Goal: Task Accomplishment & Management: Use online tool/utility

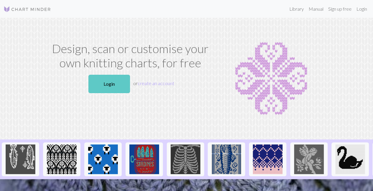
click at [100, 86] on link "Login" at bounding box center [110, 84] width 42 height 18
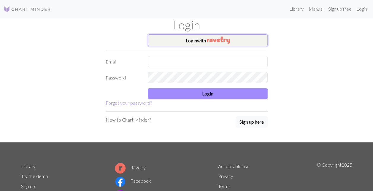
click at [192, 39] on button "Login with" at bounding box center [208, 40] width 120 height 12
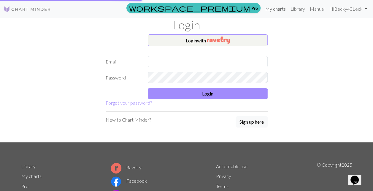
click at [277, 9] on link "My charts" at bounding box center [275, 9] width 25 height 12
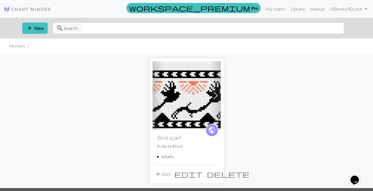
click at [168, 156] on summary "5 charts" at bounding box center [186, 157] width 59 height 6
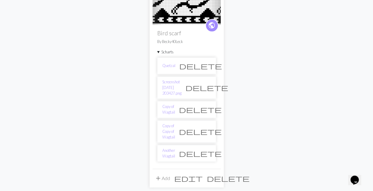
scroll to position [109, 0]
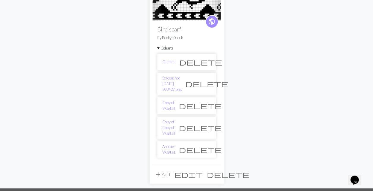
click at [175, 144] on link "Another Wagtail" at bounding box center [169, 149] width 13 height 11
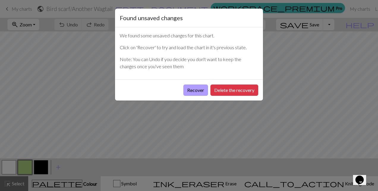
click at [194, 88] on button "Recover" at bounding box center [195, 90] width 25 height 11
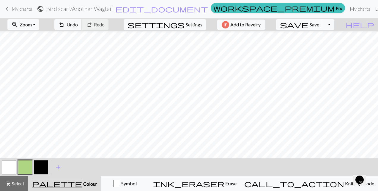
click at [39, 24] on button "zoom_in Zoom Zoom" at bounding box center [23, 24] width 32 height 11
click at [31, 39] on button "Fit all" at bounding box center [31, 38] width 47 height 10
click at [43, 169] on button "button" at bounding box center [41, 167] width 14 height 14
click at [13, 167] on button "button" at bounding box center [9, 167] width 14 height 14
click at [39, 166] on button "button" at bounding box center [41, 167] width 14 height 14
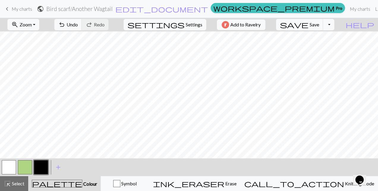
click at [6, 168] on button "button" at bounding box center [9, 167] width 14 height 14
click at [39, 171] on button "button" at bounding box center [41, 167] width 14 height 14
click at [23, 169] on button "button" at bounding box center [25, 167] width 14 height 14
click at [7, 168] on button "button" at bounding box center [9, 167] width 14 height 14
click at [32, 174] on div at bounding box center [25, 168] width 16 height 16
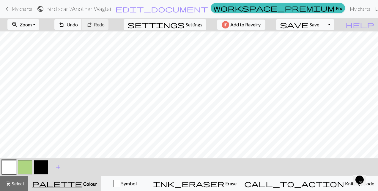
click at [40, 169] on button "button" at bounding box center [41, 167] width 14 height 14
click at [6, 169] on button "button" at bounding box center [9, 167] width 14 height 14
click at [41, 165] on button "button" at bounding box center [41, 167] width 14 height 14
click at [40, 165] on button "button" at bounding box center [41, 167] width 14 height 14
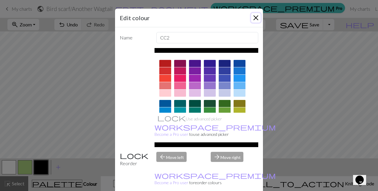
click at [258, 15] on button "Close" at bounding box center [256, 18] width 10 height 10
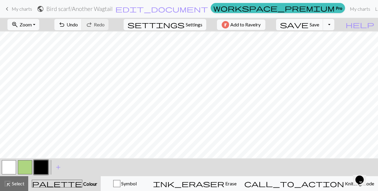
click at [39, 165] on button "button" at bounding box center [41, 167] width 14 height 14
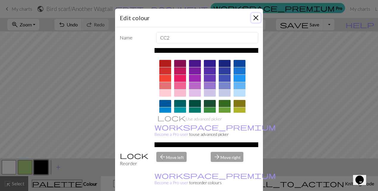
click at [255, 15] on button "Close" at bounding box center [256, 18] width 10 height 10
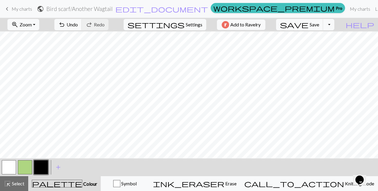
click at [21, 168] on button "button" at bounding box center [25, 167] width 14 height 14
click at [4, 165] on button "button" at bounding box center [9, 167] width 14 height 14
click at [37, 168] on button "button" at bounding box center [41, 167] width 14 height 14
click at [3, 167] on button "button" at bounding box center [9, 167] width 14 height 14
click at [23, 169] on button "button" at bounding box center [25, 167] width 14 height 14
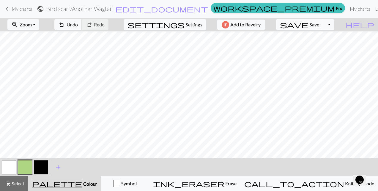
click at [39, 168] on button "button" at bounding box center [41, 167] width 14 height 14
click at [23, 168] on button "button" at bounding box center [25, 167] width 14 height 14
click at [9, 167] on button "button" at bounding box center [9, 167] width 14 height 14
click at [7, 168] on button "button" at bounding box center [9, 167] width 14 height 14
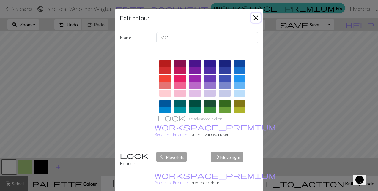
click at [254, 18] on button "Close" at bounding box center [256, 18] width 10 height 10
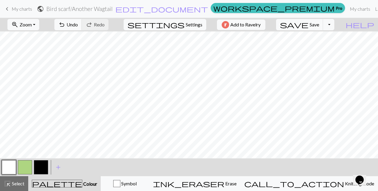
click at [40, 170] on button "button" at bounding box center [41, 167] width 14 height 14
click at [2, 170] on button "button" at bounding box center [9, 167] width 14 height 14
click at [44, 167] on button "button" at bounding box center [41, 167] width 14 height 14
click at [8, 168] on button "button" at bounding box center [9, 167] width 14 height 14
click at [42, 168] on button "button" at bounding box center [41, 167] width 14 height 14
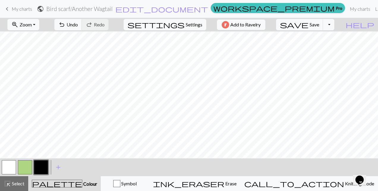
click at [5, 168] on button "button" at bounding box center [9, 167] width 14 height 14
click at [44, 168] on button "button" at bounding box center [41, 167] width 14 height 14
click at [6, 169] on button "button" at bounding box center [9, 167] width 14 height 14
click at [19, 167] on button "button" at bounding box center [25, 167] width 14 height 14
click at [58, 168] on span "add" at bounding box center [58, 167] width 7 height 8
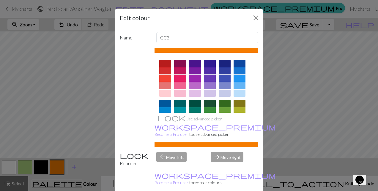
click at [164, 62] on div at bounding box center [165, 63] width 12 height 7
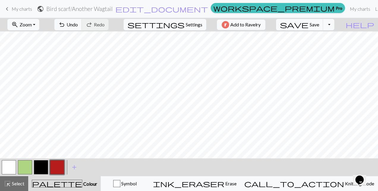
click at [8, 169] on button "button" at bounding box center [9, 167] width 14 height 14
click at [78, 26] on span "Undo" at bounding box center [72, 25] width 11 height 6
click at [65, 24] on span "undo" at bounding box center [61, 25] width 7 height 8
click at [82, 24] on button "undo Undo Undo" at bounding box center [68, 24] width 28 height 11
click at [78, 24] on span "Undo" at bounding box center [72, 25] width 11 height 6
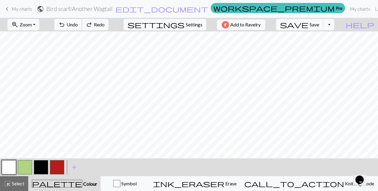
click at [78, 26] on span "Undo" at bounding box center [72, 25] width 11 height 6
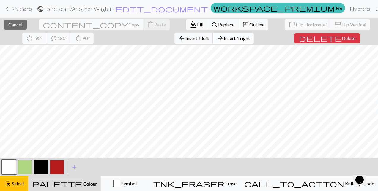
click at [224, 39] on span "Insert 1 right" at bounding box center [237, 38] width 26 height 6
click at [233, 40] on div "close Cancel content_copy Copy content_paste Paste format_color_fill Fill find_…" at bounding box center [189, 31] width 378 height 27
click at [299, 38] on span "delete" at bounding box center [320, 38] width 43 height 8
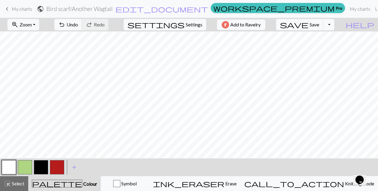
click at [55, 169] on button "button" at bounding box center [57, 167] width 14 height 14
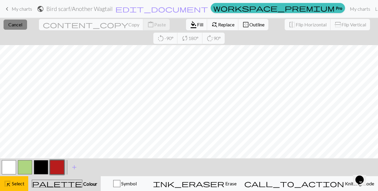
click at [15, 24] on span "Cancel" at bounding box center [15, 25] width 14 height 6
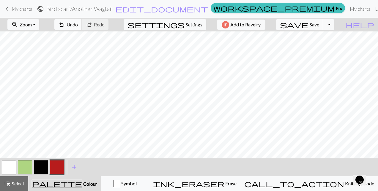
click at [78, 24] on span "Undo" at bounding box center [72, 25] width 11 height 6
click at [78, 23] on span "Undo" at bounding box center [72, 25] width 11 height 6
click at [78, 26] on span "Undo" at bounding box center [72, 25] width 11 height 6
click at [78, 24] on span "Undo" at bounding box center [72, 25] width 11 height 6
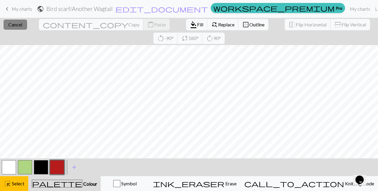
click at [14, 25] on span "Cancel" at bounding box center [15, 25] width 14 height 6
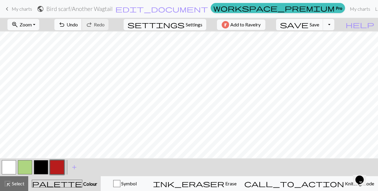
click at [78, 24] on span "Undo" at bounding box center [72, 25] width 11 height 6
click at [78, 27] on span "Undo" at bounding box center [72, 25] width 11 height 6
click at [82, 29] on button "undo Undo Undo" at bounding box center [68, 24] width 28 height 11
click at [5, 168] on button "button" at bounding box center [9, 167] width 14 height 14
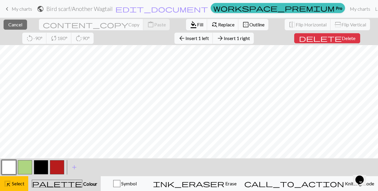
click at [294, 43] on div "close Cancel content_copy Copy content_paste Paste format_color_fill Fill find_…" at bounding box center [189, 31] width 378 height 27
click at [224, 40] on span "Insert 1 right" at bounding box center [237, 38] width 26 height 6
click at [297, 41] on button "delete Delete" at bounding box center [327, 38] width 66 height 10
click at [294, 42] on button "delete Delete" at bounding box center [327, 38] width 66 height 10
click at [294, 43] on button "delete Delete" at bounding box center [327, 38] width 66 height 10
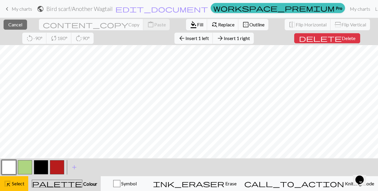
click at [289, 43] on div "close Cancel content_copy Copy content_paste Paste format_color_fill Fill find_…" at bounding box center [189, 31] width 378 height 27
click at [14, 25] on span "Cancel" at bounding box center [15, 25] width 14 height 6
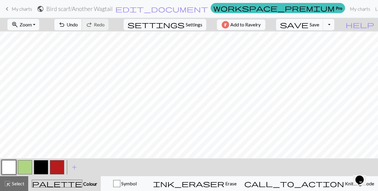
click at [65, 27] on span "undo" at bounding box center [61, 25] width 7 height 8
click at [82, 21] on button "undo Undo Undo" at bounding box center [68, 24] width 28 height 11
click at [78, 24] on span "Undo" at bounding box center [72, 25] width 11 height 6
click at [78, 23] on span "Undo" at bounding box center [72, 25] width 11 height 6
click at [78, 25] on span "Undo" at bounding box center [72, 25] width 11 height 6
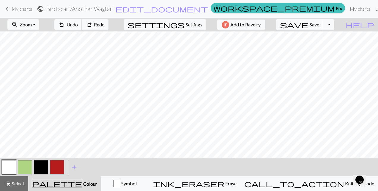
click at [78, 25] on span "Undo" at bounding box center [72, 25] width 11 height 6
click at [82, 25] on button "undo Undo Undo" at bounding box center [68, 24] width 28 height 11
click at [82, 26] on button "undo Undo Undo" at bounding box center [68, 24] width 28 height 11
click at [65, 26] on span "undo" at bounding box center [61, 25] width 7 height 8
click at [65, 27] on span "undo" at bounding box center [61, 25] width 7 height 8
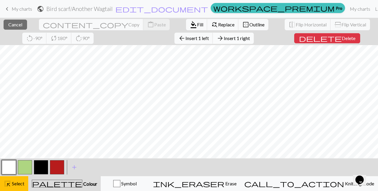
click at [224, 40] on span "Insert 1 right" at bounding box center [237, 38] width 26 height 6
click at [217, 38] on span "arrow_forward" at bounding box center [220, 38] width 7 height 8
click at [224, 40] on span "Insert 1 right" at bounding box center [237, 38] width 26 height 6
click at [213, 34] on button "arrow_forward Insert 1 right" at bounding box center [233, 38] width 41 height 11
click at [224, 39] on span "Insert 1 right" at bounding box center [237, 38] width 26 height 6
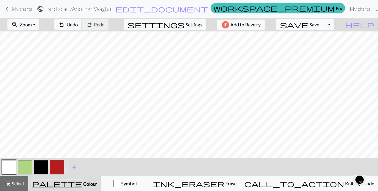
click at [4, 166] on button "button" at bounding box center [9, 167] width 14 height 14
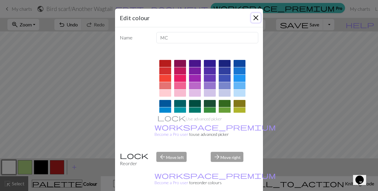
click at [251, 18] on button "Close" at bounding box center [256, 18] width 10 height 10
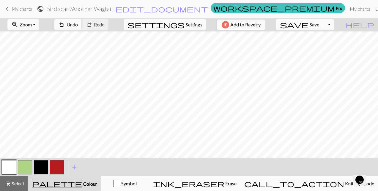
click at [7, 171] on button "button" at bounding box center [9, 167] width 14 height 14
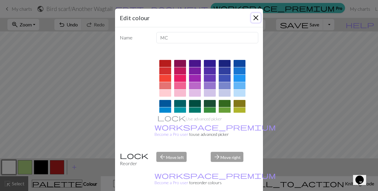
click at [254, 16] on button "Close" at bounding box center [256, 18] width 10 height 10
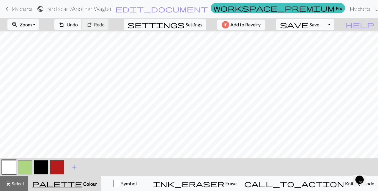
click at [320, 26] on button "save Save Save" at bounding box center [299, 24] width 47 height 11
click at [53, 169] on button "button" at bounding box center [57, 167] width 14 height 14
click at [8, 167] on button "button" at bounding box center [9, 167] width 14 height 14
click at [319, 26] on span "Save" at bounding box center [315, 25] width 10 height 6
click at [40, 167] on button "button" at bounding box center [41, 167] width 14 height 14
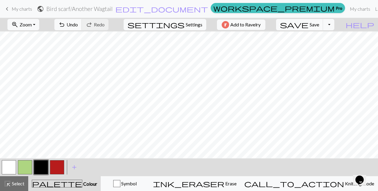
click at [8, 171] on button "button" at bounding box center [9, 167] width 14 height 14
click at [39, 168] on button "button" at bounding box center [41, 167] width 14 height 14
click at [73, 169] on span "add" at bounding box center [74, 167] width 7 height 8
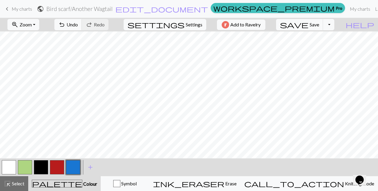
click at [39, 168] on button "button" at bounding box center [41, 167] width 14 height 14
click at [10, 166] on button "button" at bounding box center [9, 167] width 14 height 14
click at [40, 169] on button "button" at bounding box center [41, 167] width 14 height 14
click at [5, 171] on button "button" at bounding box center [9, 167] width 14 height 14
click at [38, 168] on button "button" at bounding box center [41, 167] width 14 height 14
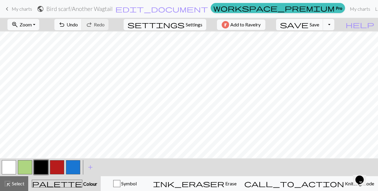
click at [4, 171] on button "button" at bounding box center [9, 167] width 14 height 14
click at [72, 168] on button "button" at bounding box center [73, 167] width 14 height 14
click at [91, 168] on span "add" at bounding box center [90, 167] width 7 height 8
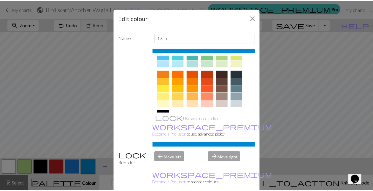
scroll to position [75, 0]
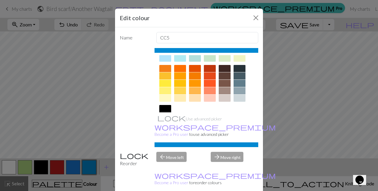
click at [206, 75] on div at bounding box center [210, 75] width 12 height 7
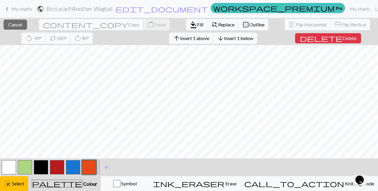
click at [224, 38] on span "Insert 1 below" at bounding box center [238, 38] width 29 height 6
click at [343, 39] on span "Delete" at bounding box center [350, 38] width 14 height 6
click at [343, 38] on span "Delete" at bounding box center [350, 38] width 14 height 6
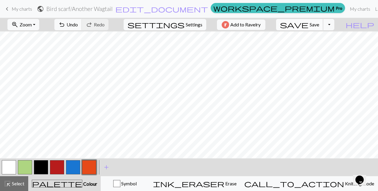
click at [320, 23] on button "save Save Save" at bounding box center [299, 24] width 47 height 11
click at [334, 26] on button "Toggle Dropdown" at bounding box center [328, 24] width 11 height 11
click at [326, 48] on button "save_alt Download" at bounding box center [285, 47] width 98 height 10
click at [8, 169] on button "button" at bounding box center [9, 167] width 14 height 14
click at [5, 165] on button "button" at bounding box center [9, 167] width 14 height 14
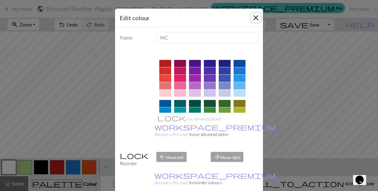
click at [251, 16] on button "Close" at bounding box center [256, 18] width 10 height 10
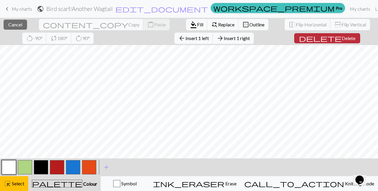
click at [342, 38] on span "Delete" at bounding box center [349, 38] width 14 height 6
click at [302, 41] on button "delete Delete" at bounding box center [327, 38] width 66 height 10
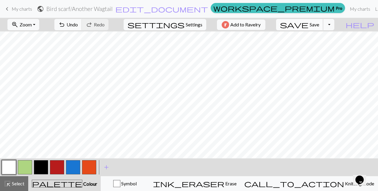
click at [319, 26] on span "Save" at bounding box center [315, 25] width 10 height 6
click at [334, 27] on button "Toggle Dropdown" at bounding box center [328, 24] width 11 height 11
click at [321, 49] on button "save_alt Download" at bounding box center [285, 47] width 98 height 10
click at [334, 27] on button "Toggle Dropdown" at bounding box center [328, 24] width 11 height 11
click at [320, 49] on button "save_alt Download" at bounding box center [285, 47] width 98 height 10
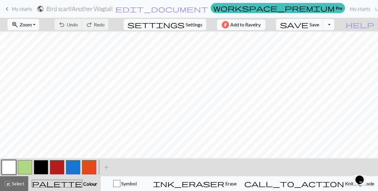
click at [334, 26] on button "Toggle Dropdown" at bounding box center [328, 24] width 11 height 11
click at [327, 49] on button "save_alt Download" at bounding box center [285, 47] width 98 height 10
click at [192, 29] on button "settings Settings" at bounding box center [165, 24] width 83 height 11
select select "aran"
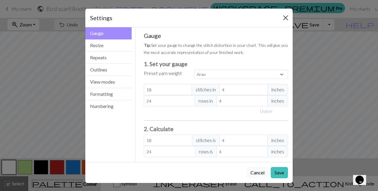
click at [286, 17] on button "Close" at bounding box center [286, 18] width 10 height 10
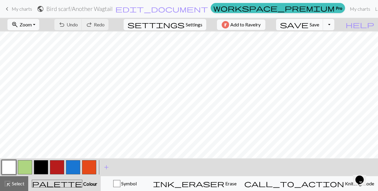
click at [347, 8] on link "My charts" at bounding box center [359, 9] width 25 height 12
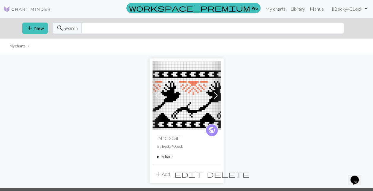
click at [167, 159] on summary "5 charts" at bounding box center [186, 157] width 59 height 6
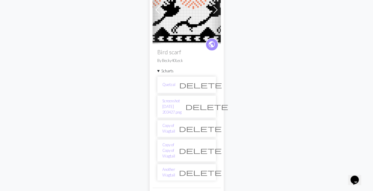
scroll to position [92, 0]
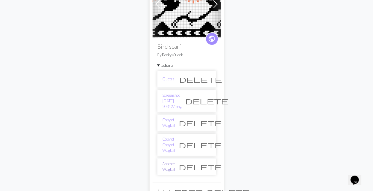
click at [173, 161] on link "Another Wagtail" at bounding box center [169, 166] width 13 height 11
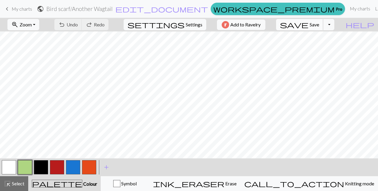
click at [319, 25] on span "Save" at bounding box center [315, 25] width 10 height 6
click at [334, 27] on button "Toggle Dropdown" at bounding box center [328, 24] width 11 height 11
click at [325, 48] on button "save_alt Download" at bounding box center [285, 47] width 98 height 10
click at [178, 8] on span "edit_document" at bounding box center [161, 9] width 93 height 8
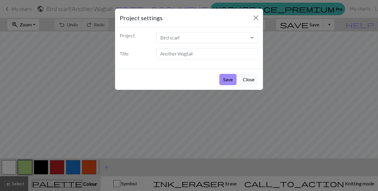
click at [250, 78] on button "Close" at bounding box center [248, 79] width 19 height 11
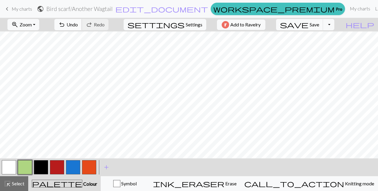
click at [82, 26] on button "undo Undo Undo" at bounding box center [68, 24] width 28 height 11
click at [78, 24] on span "Undo" at bounding box center [72, 25] width 11 height 6
click at [8, 168] on button "button" at bounding box center [9, 167] width 14 height 14
click at [371, 27] on span "help" at bounding box center [360, 25] width 29 height 8
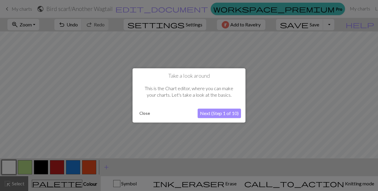
click at [143, 113] on button "Close" at bounding box center [144, 113] width 15 height 9
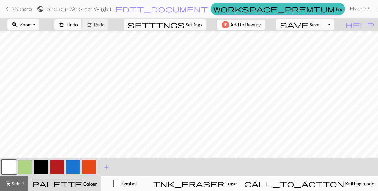
click at [373, 10] on link "Library" at bounding box center [382, 9] width 19 height 12
click at [319, 27] on span "Save" at bounding box center [315, 25] width 10 height 6
click at [334, 27] on button "Toggle Dropdown" at bounding box center [328, 24] width 11 height 11
click at [327, 48] on button "save_alt Download" at bounding box center [285, 47] width 98 height 10
click at [334, 27] on button "Toggle Dropdown" at bounding box center [328, 24] width 11 height 11
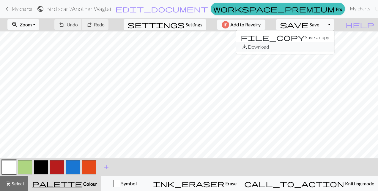
click at [326, 51] on button "save_alt Download" at bounding box center [285, 47] width 98 height 10
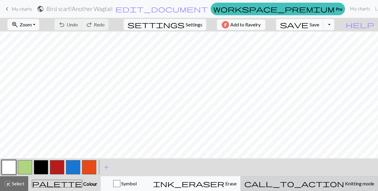
click at [344, 186] on span "Knitting mode" at bounding box center [359, 184] width 30 height 6
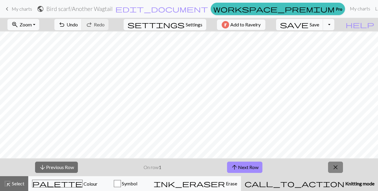
click at [338, 169] on span "close" at bounding box center [335, 167] width 7 height 8
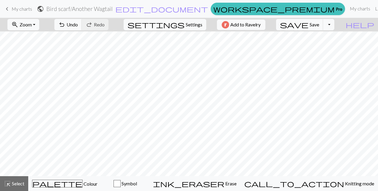
click at [373, 12] on link "Library" at bounding box center [382, 9] width 19 height 12
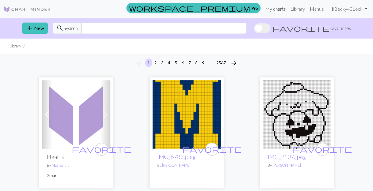
click at [279, 8] on link "My charts" at bounding box center [275, 9] width 25 height 12
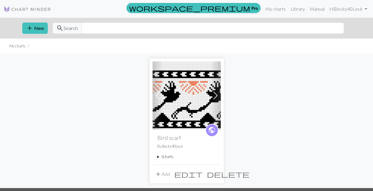
click at [168, 157] on summary "5 charts" at bounding box center [186, 157] width 59 height 6
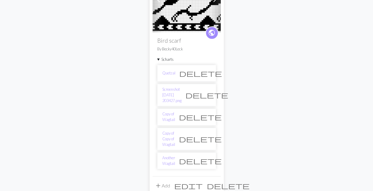
scroll to position [98, 0]
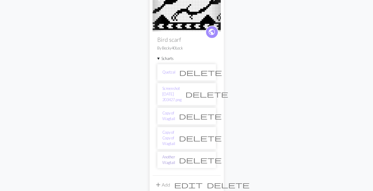
click at [175, 154] on link "Another Wagtail" at bounding box center [169, 159] width 13 height 11
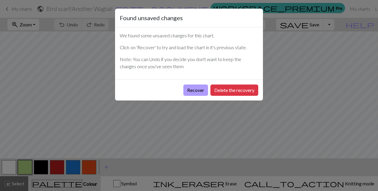
click at [196, 86] on button "Recover" at bounding box center [195, 90] width 25 height 11
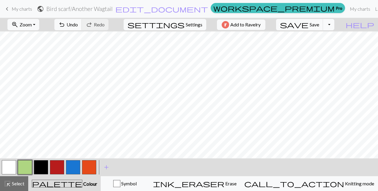
click at [334, 27] on button "Toggle Dropdown" at bounding box center [328, 24] width 11 height 11
click at [323, 49] on button "save_alt Download" at bounding box center [285, 47] width 98 height 10
click at [334, 24] on button "Toggle Dropdown" at bounding box center [328, 24] width 11 height 11
click at [326, 45] on button "save_alt Download" at bounding box center [285, 47] width 98 height 10
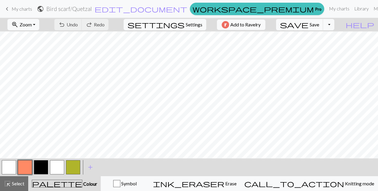
click at [20, 10] on span "My charts" at bounding box center [22, 9] width 21 height 6
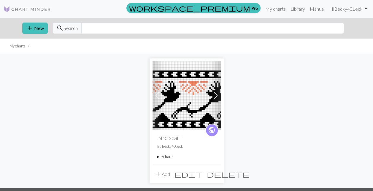
click at [164, 156] on summary "5 charts" at bounding box center [186, 157] width 59 height 6
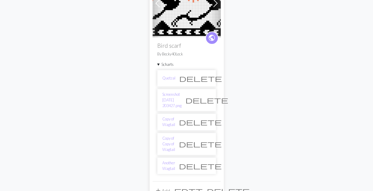
scroll to position [94, 0]
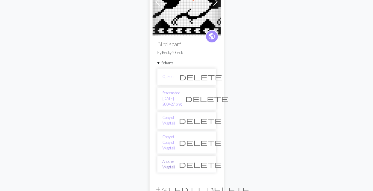
click at [175, 159] on link "Another Wagtail" at bounding box center [169, 164] width 13 height 11
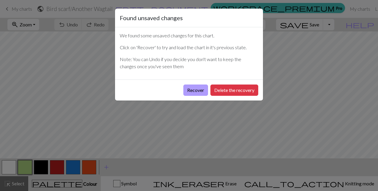
click at [190, 86] on button "Recover" at bounding box center [195, 90] width 25 height 11
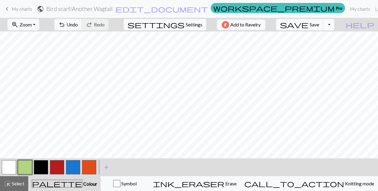
click at [334, 27] on button "Toggle Dropdown" at bounding box center [328, 24] width 11 height 11
click at [321, 46] on button "save_alt Download" at bounding box center [285, 47] width 98 height 10
click at [371, 26] on span "help" at bounding box center [360, 25] width 29 height 8
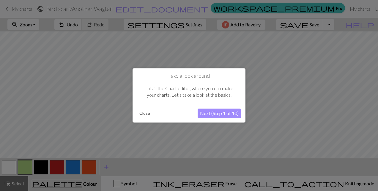
click at [212, 112] on button "Next (Step 1 of 10)" at bounding box center [219, 114] width 43 height 10
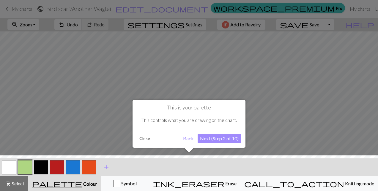
click at [216, 140] on button "Next (Step 2 of 10)" at bounding box center [219, 139] width 43 height 10
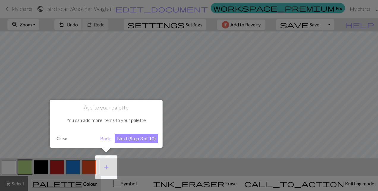
click at [136, 138] on button "Next (Step 3 of 10)" at bounding box center [136, 139] width 43 height 10
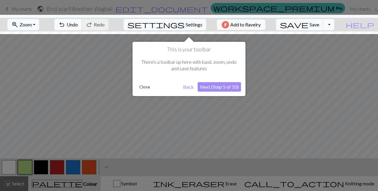
click at [226, 88] on button "Next (Step 5 of 10)" at bounding box center [219, 87] width 43 height 10
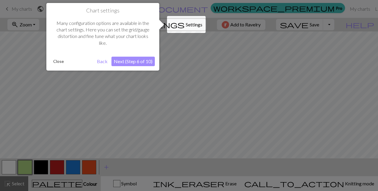
click at [136, 62] on button "Next (Step 6 of 10)" at bounding box center [132, 62] width 43 height 10
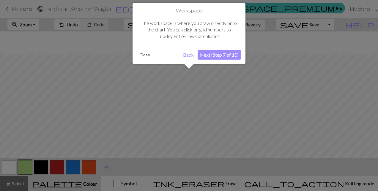
scroll to position [22, 0]
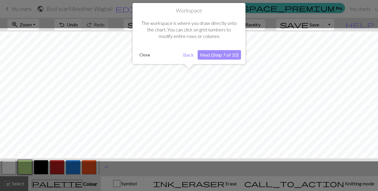
click at [228, 55] on button "Next (Step 7 of 10)" at bounding box center [219, 55] width 43 height 10
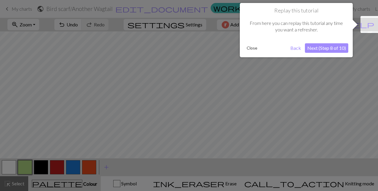
click at [329, 48] on button "Next (Step 8 of 10)" at bounding box center [326, 48] width 43 height 10
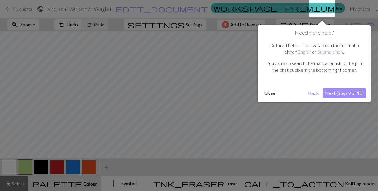
click at [342, 94] on button "Next (Step 9 of 10)" at bounding box center [344, 94] width 43 height 10
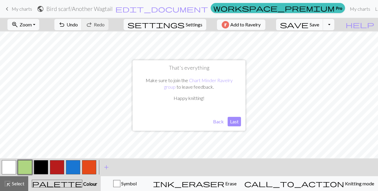
click at [234, 125] on button "Last" at bounding box center [234, 122] width 13 height 10
click at [39, 25] on button "zoom_in Zoom Zoom" at bounding box center [23, 24] width 32 height 11
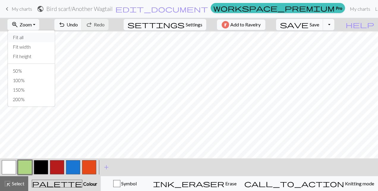
click at [29, 40] on button "Fit all" at bounding box center [31, 38] width 47 height 10
click at [334, 26] on button "Toggle Dropdown" at bounding box center [328, 24] width 11 height 11
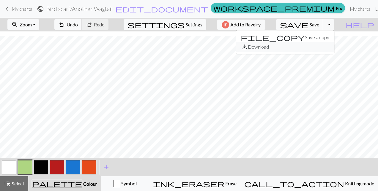
click at [327, 51] on button "save_alt Download" at bounding box center [285, 47] width 98 height 10
click at [193, 26] on span "Settings" at bounding box center [194, 24] width 17 height 7
select select "aran"
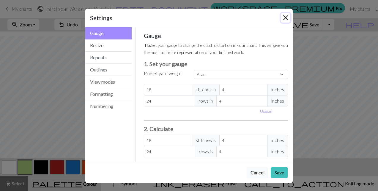
click at [286, 14] on button "Close" at bounding box center [286, 18] width 10 height 10
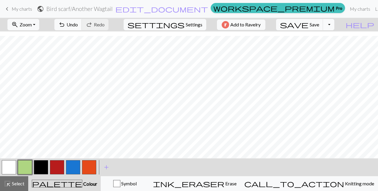
click at [334, 24] on button "Toggle Dropdown" at bounding box center [328, 24] width 11 height 11
click at [325, 47] on button "save_alt Download" at bounding box center [285, 47] width 98 height 10
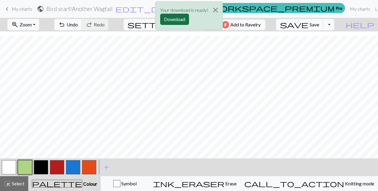
click at [170, 20] on button "Download" at bounding box center [174, 19] width 29 height 11
